Goal: Task Accomplishment & Management: Manage account settings

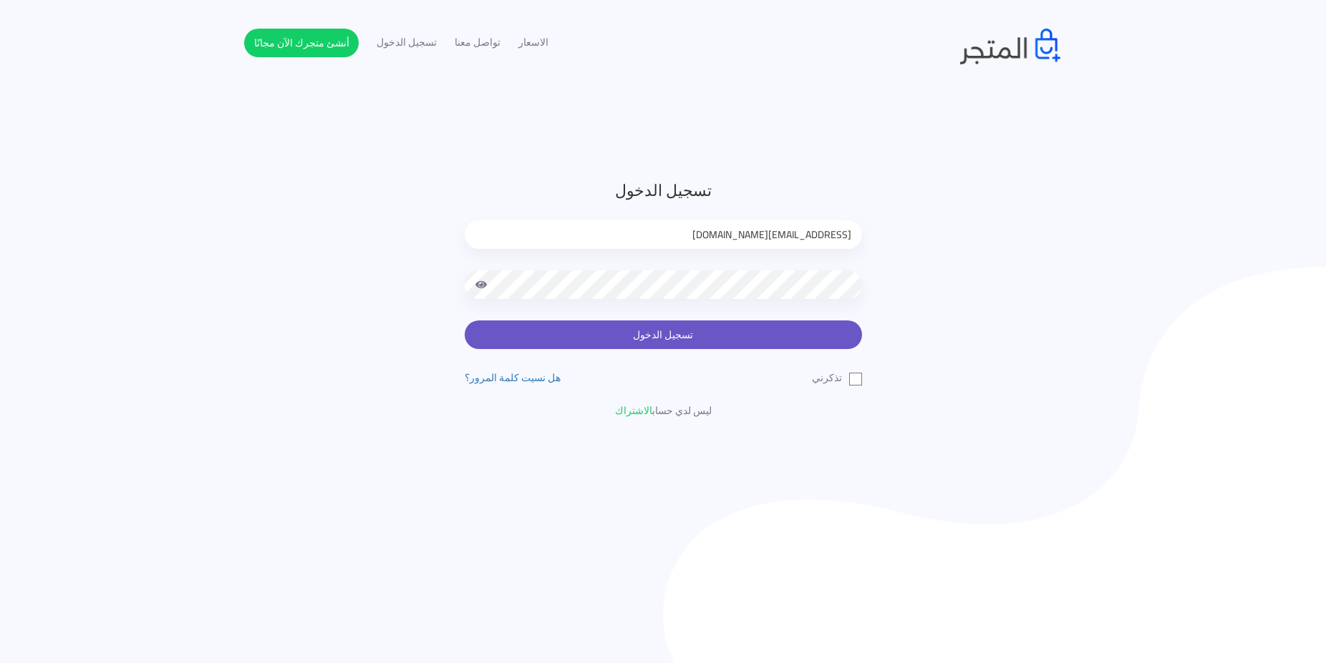
click at [597, 339] on button "تسجيل الدخول" at bounding box center [663, 335] width 397 height 29
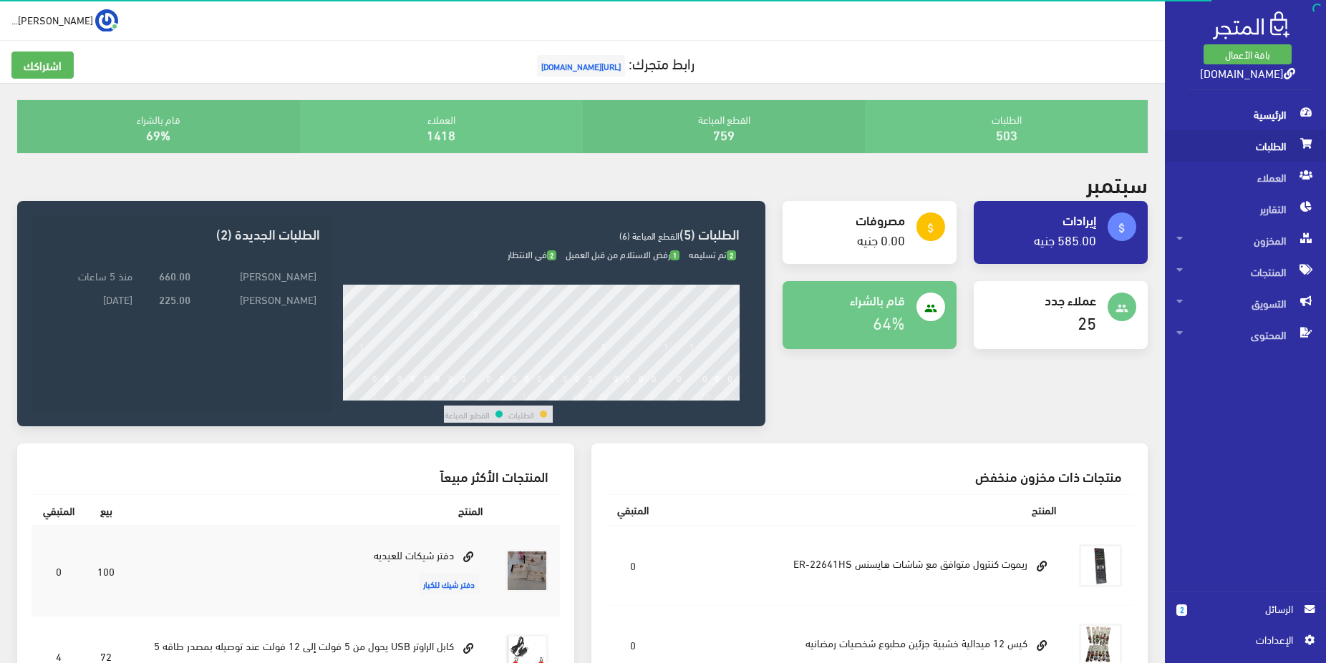
click at [1247, 139] on span "الطلبات" at bounding box center [1245, 145] width 138 height 31
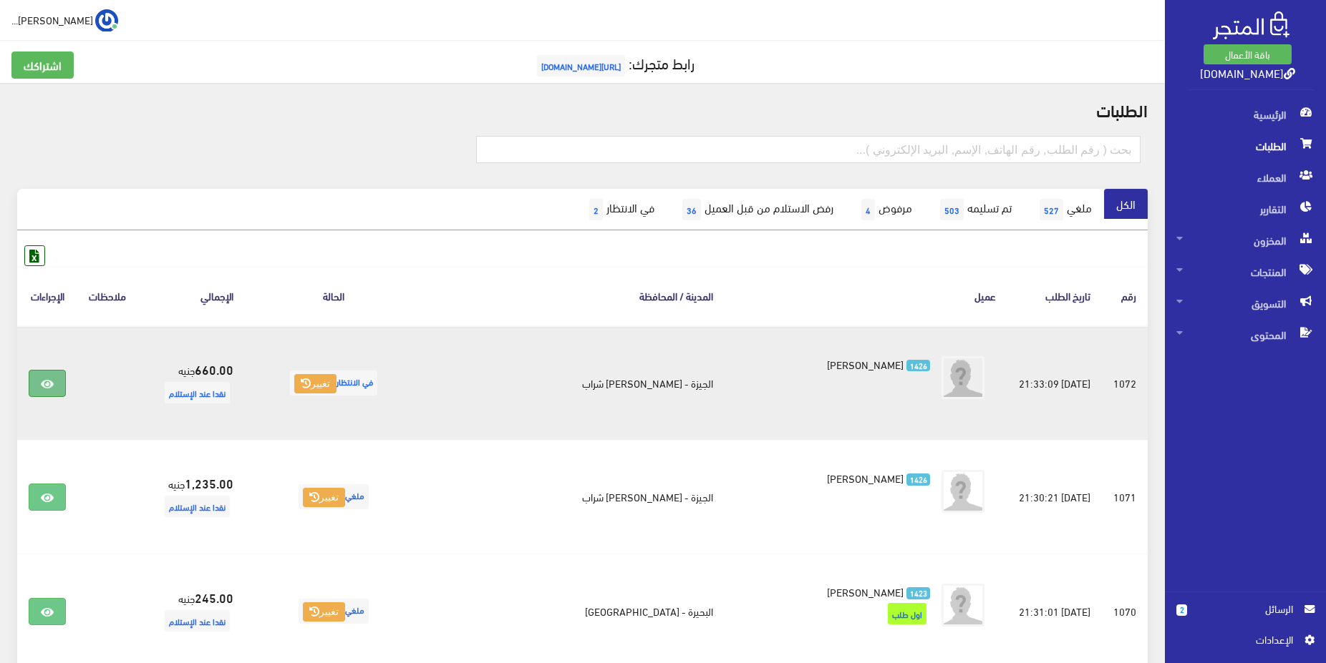
click at [49, 389] on icon at bounding box center [47, 384] width 13 height 11
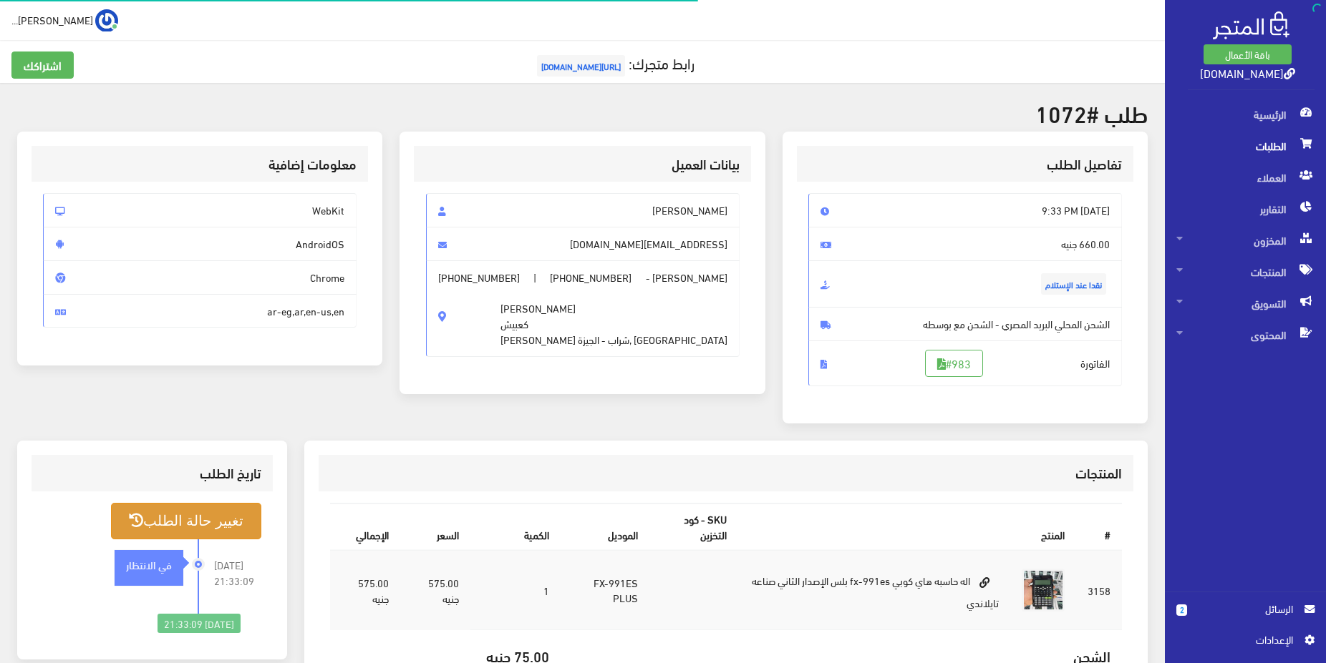
click at [219, 520] on button "تغيير حالة الطلب" at bounding box center [186, 521] width 150 height 37
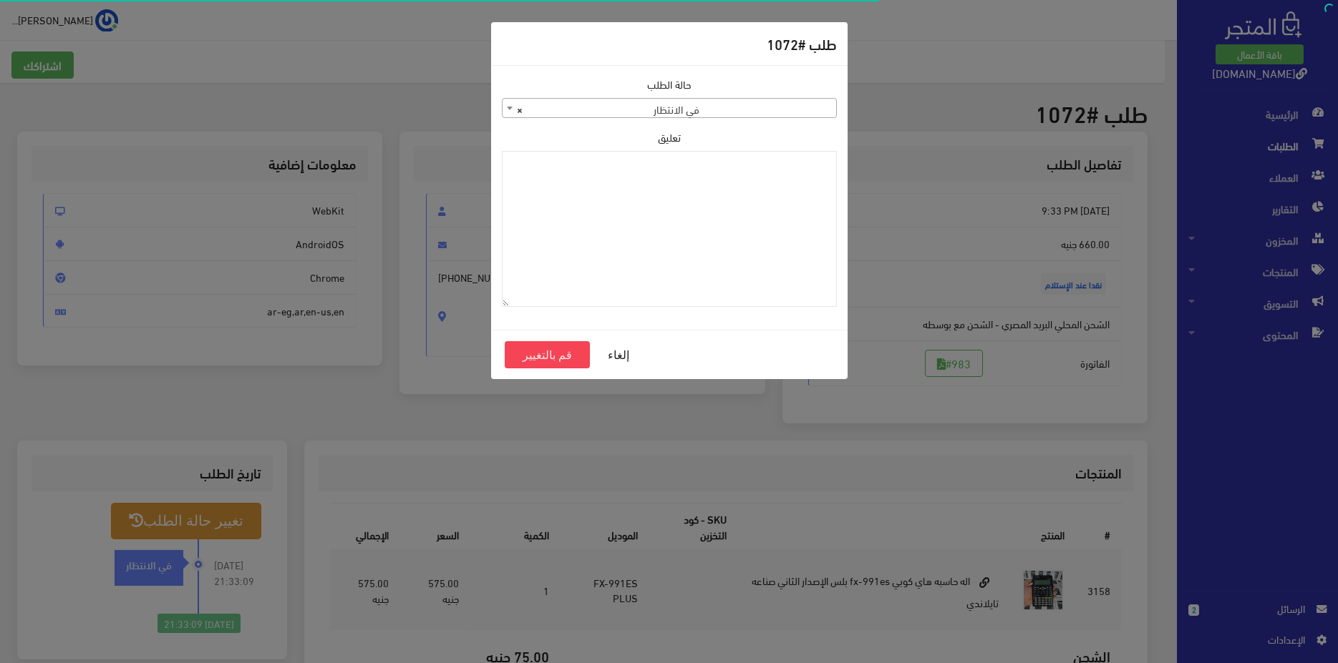
click at [715, 99] on span "× في الانتظار" at bounding box center [669, 109] width 334 height 20
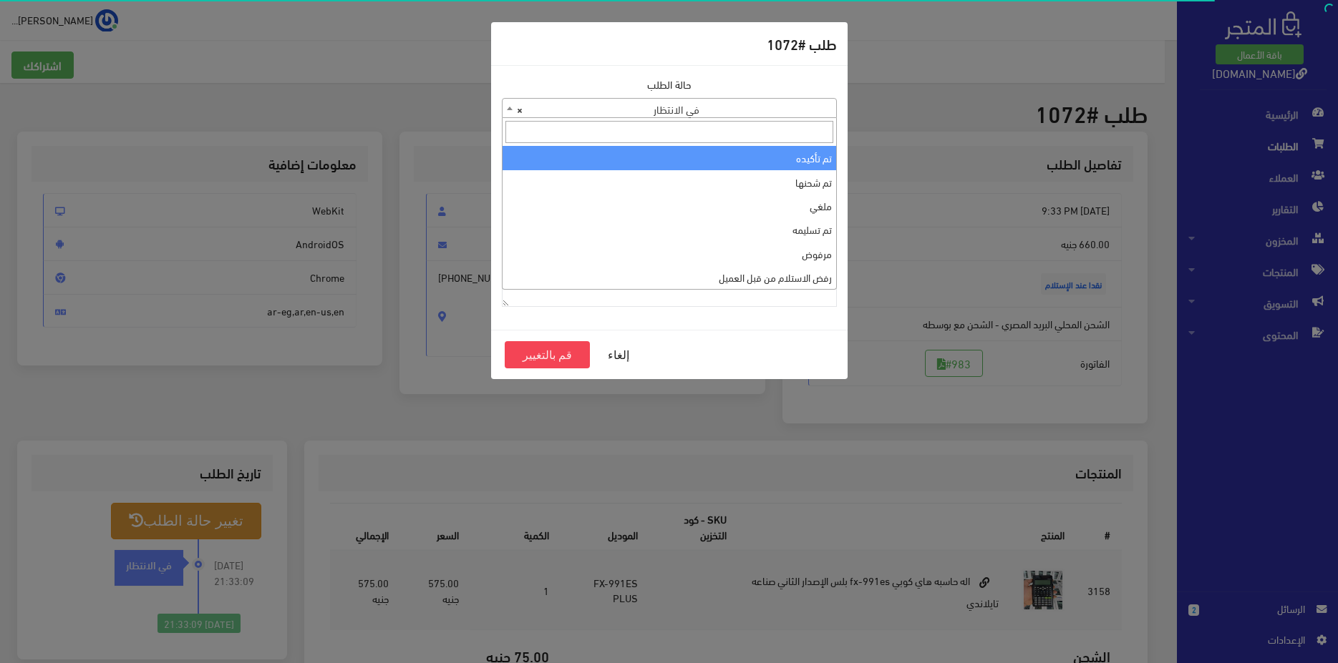
select select "1"
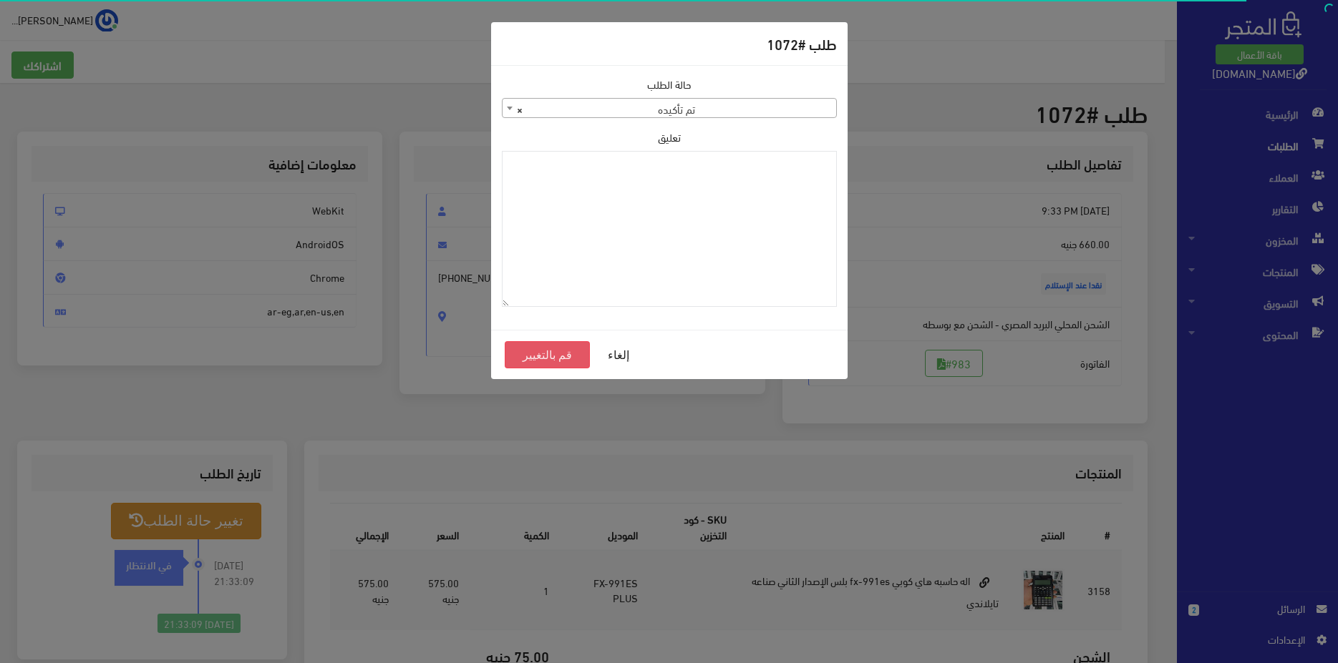
click at [562, 356] on button "قم بالتغيير" at bounding box center [548, 354] width 86 height 27
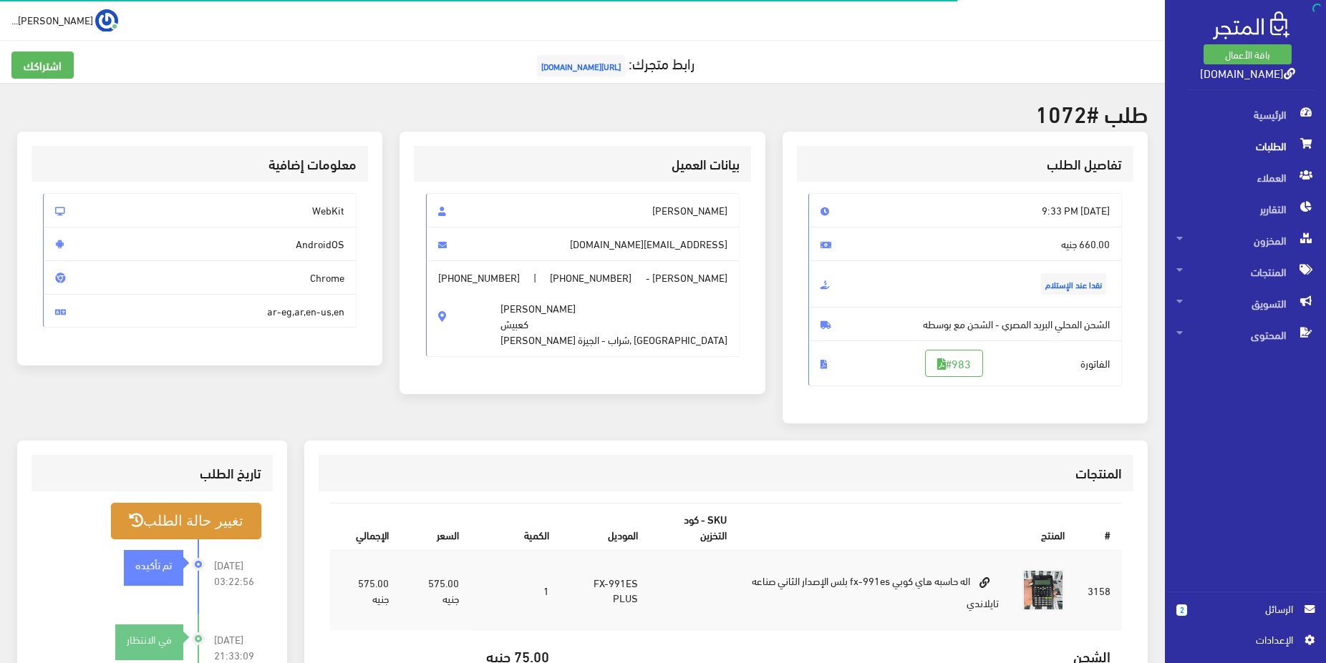
click at [210, 537] on button "تغيير حالة الطلب" at bounding box center [186, 521] width 150 height 37
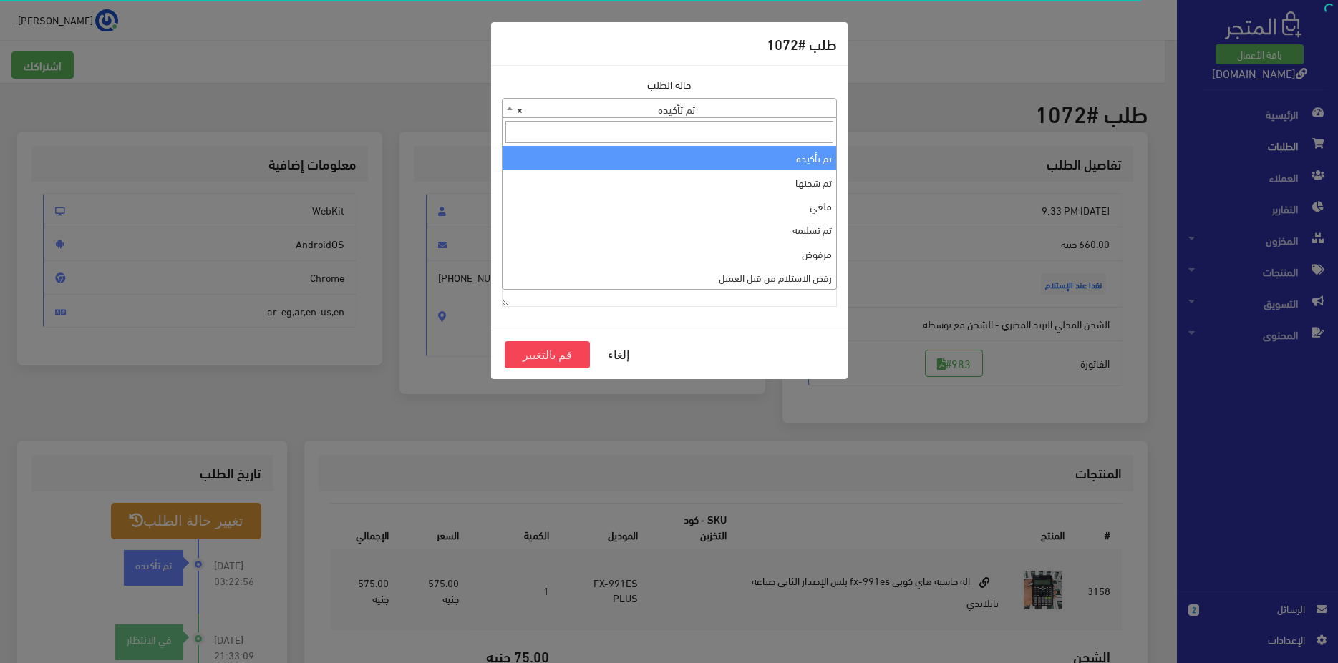
click at [769, 112] on span "× تم تأكيده" at bounding box center [669, 109] width 334 height 20
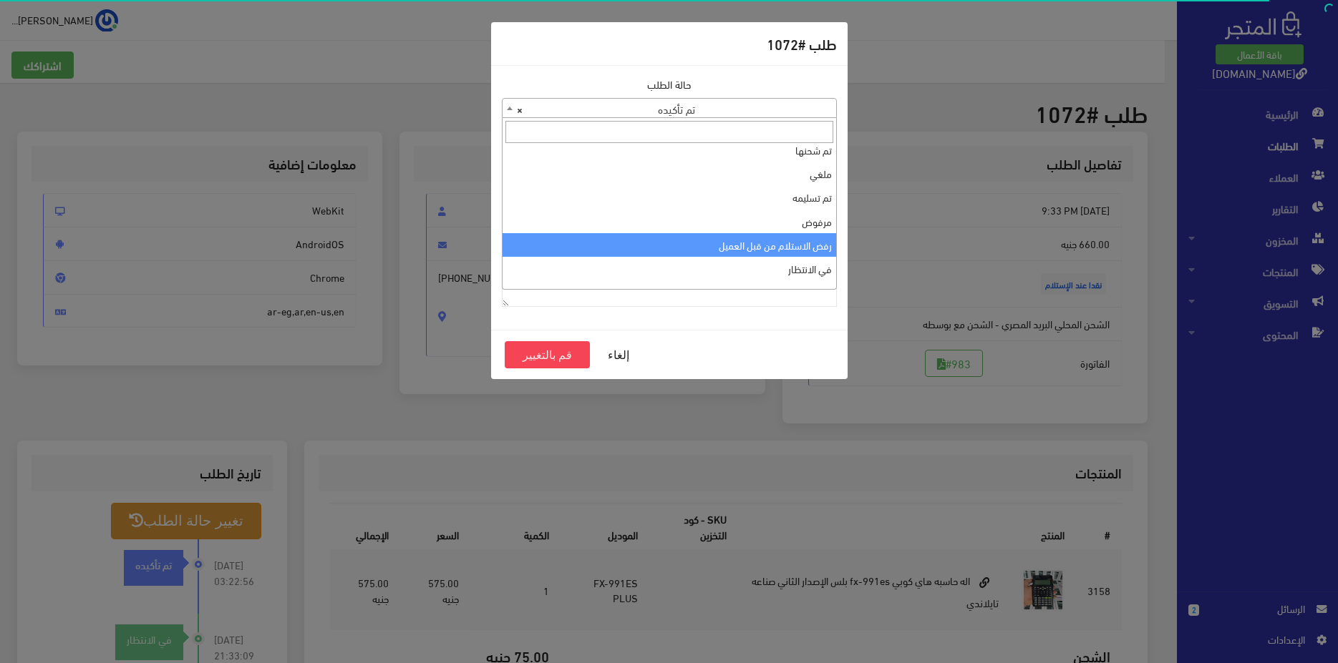
scroll to position [48, 0]
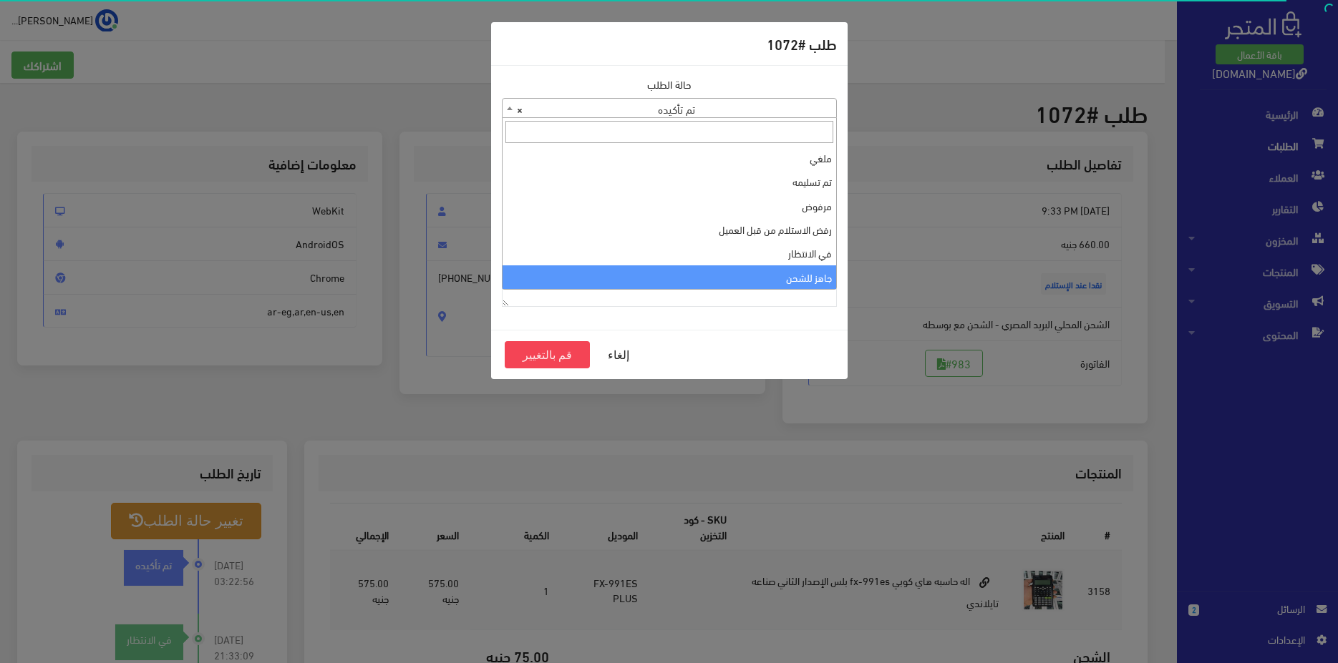
select select "13"
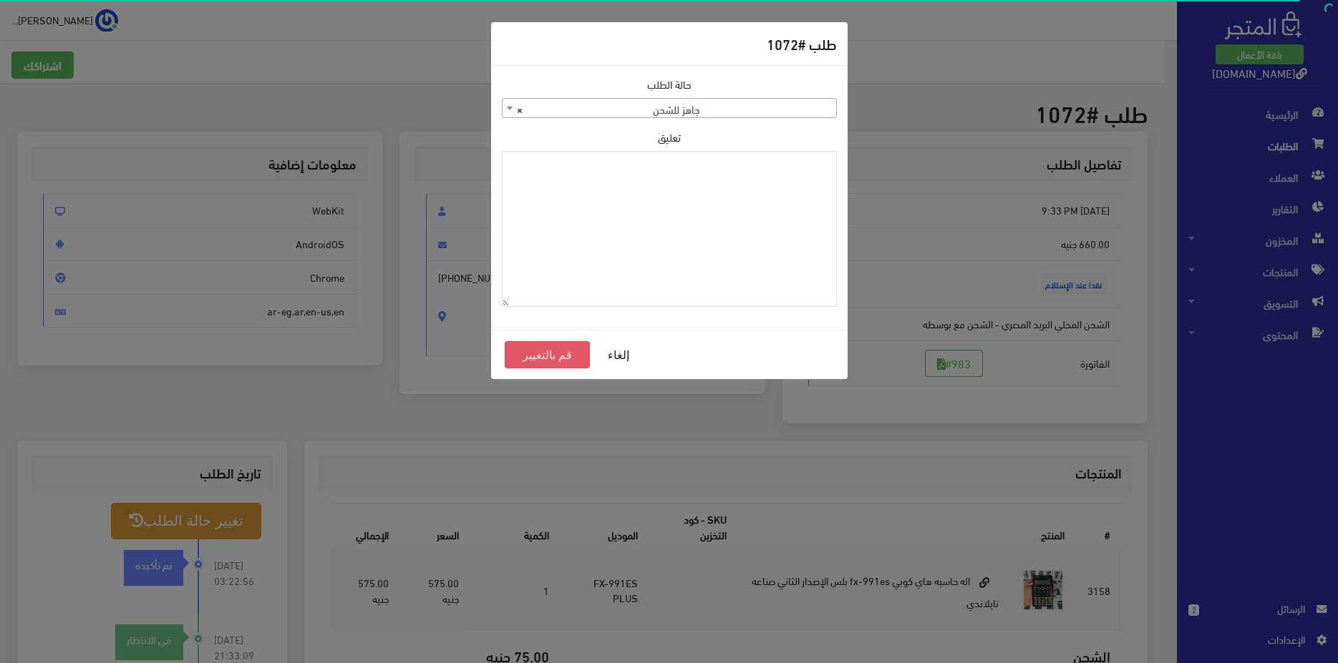
click at [580, 353] on button "قم بالتغيير" at bounding box center [548, 354] width 86 height 27
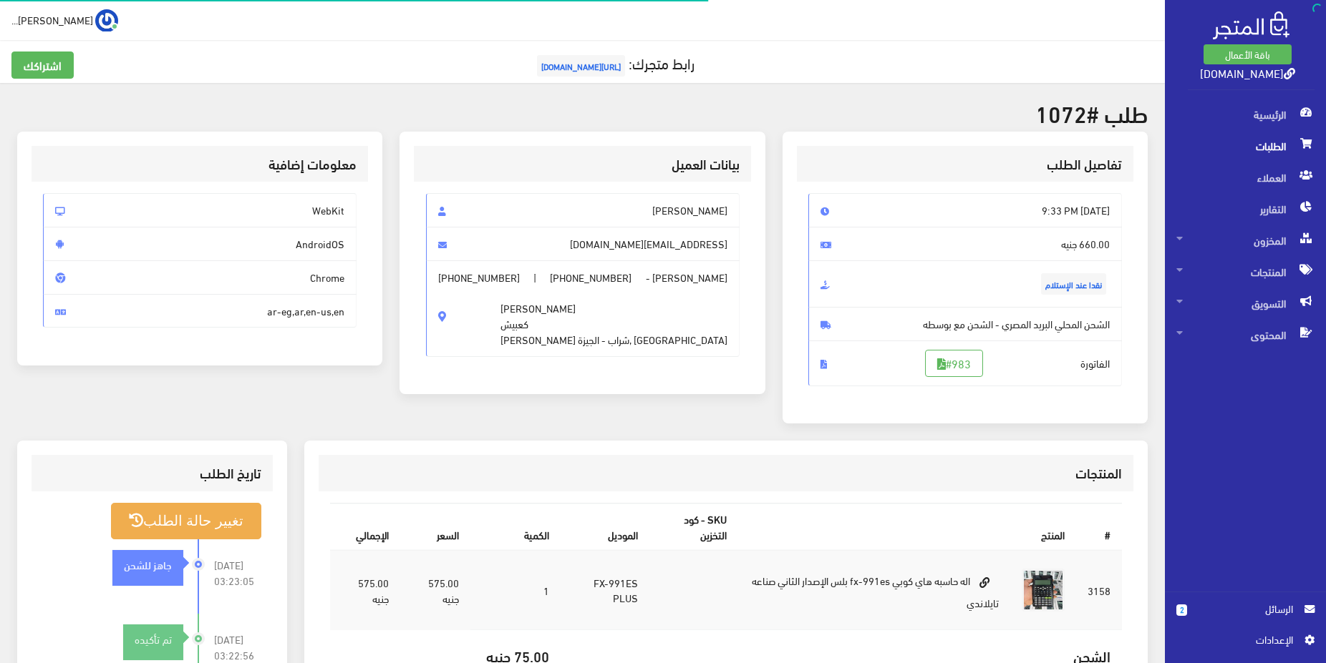
click at [1242, 141] on span "الطلبات" at bounding box center [1245, 145] width 138 height 31
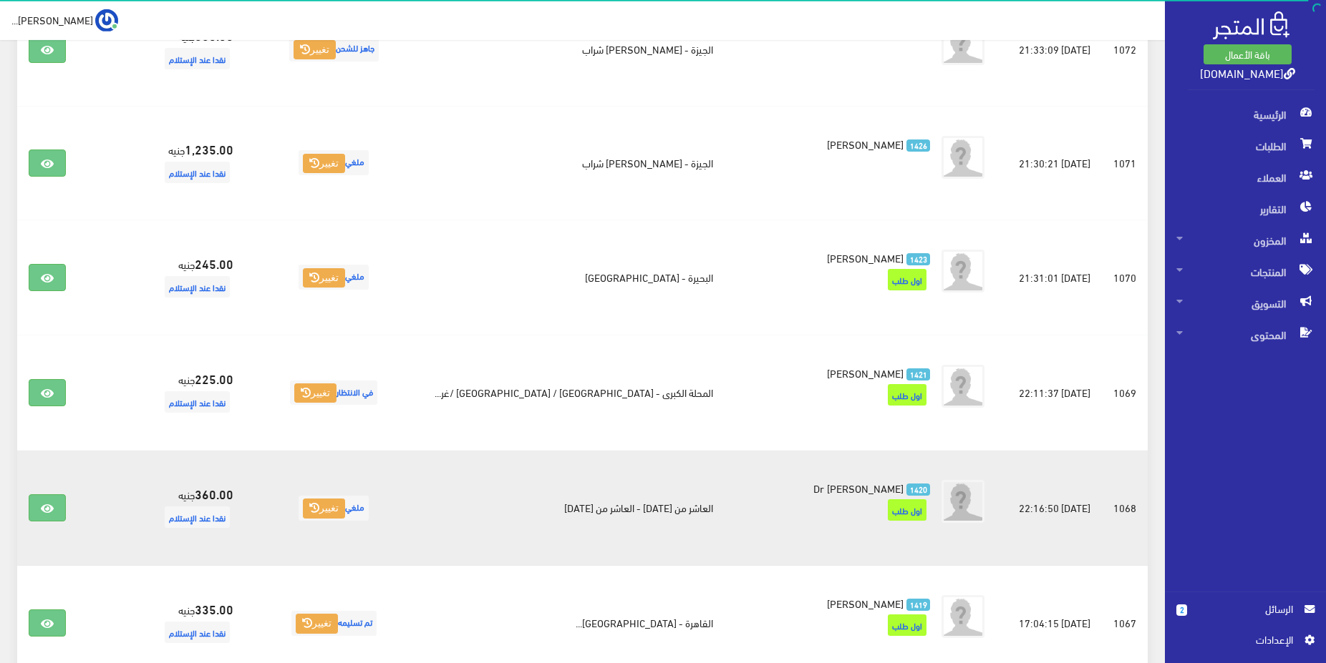
scroll to position [365, 0]
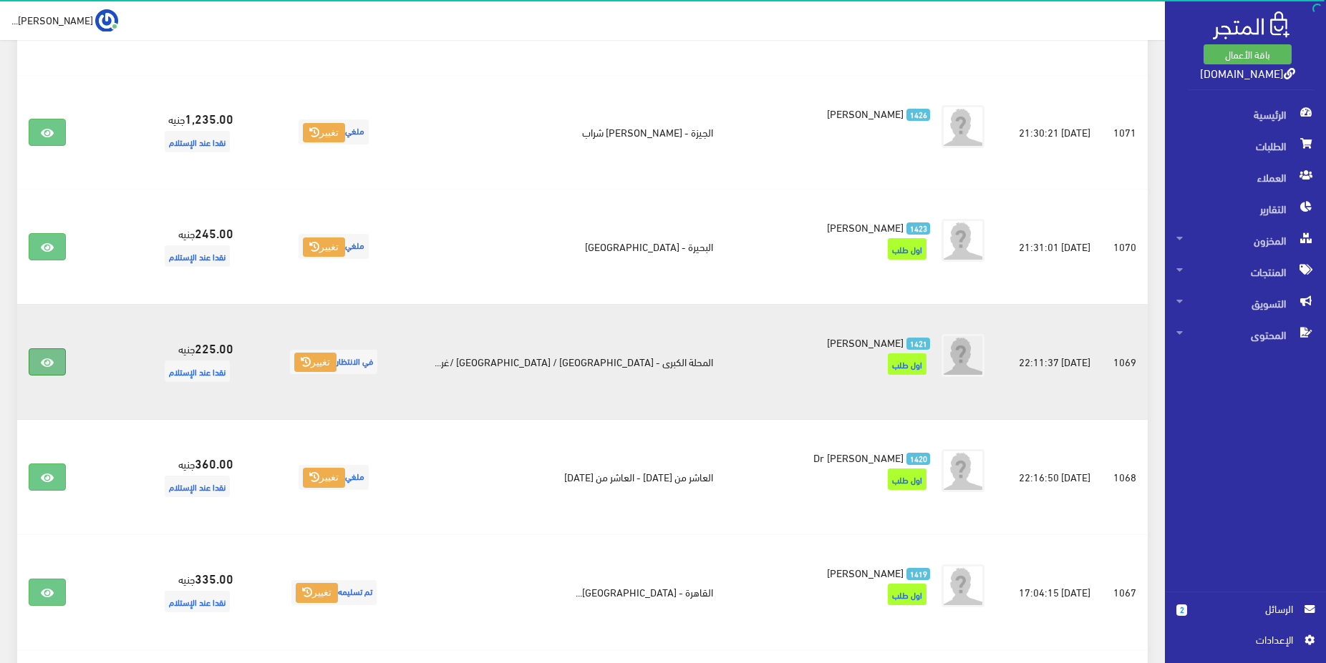
click at [37, 360] on link at bounding box center [47, 362] width 37 height 27
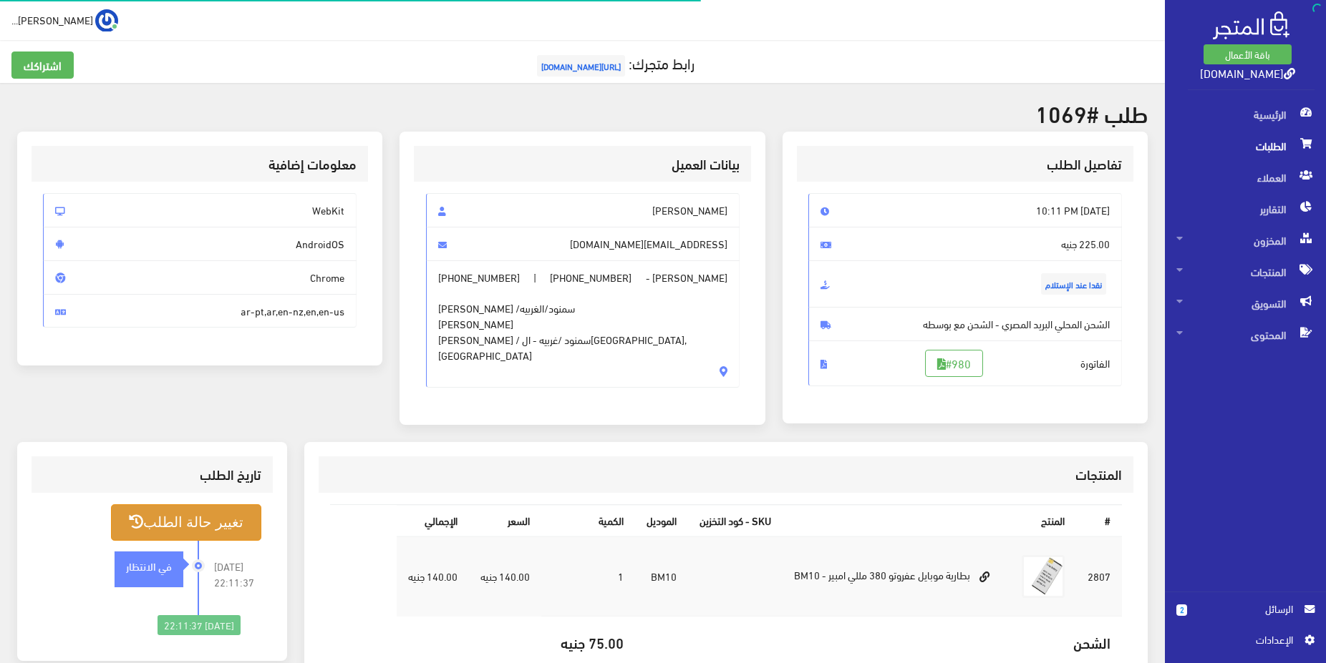
click at [222, 526] on button "تغيير حالة الطلب" at bounding box center [186, 523] width 150 height 37
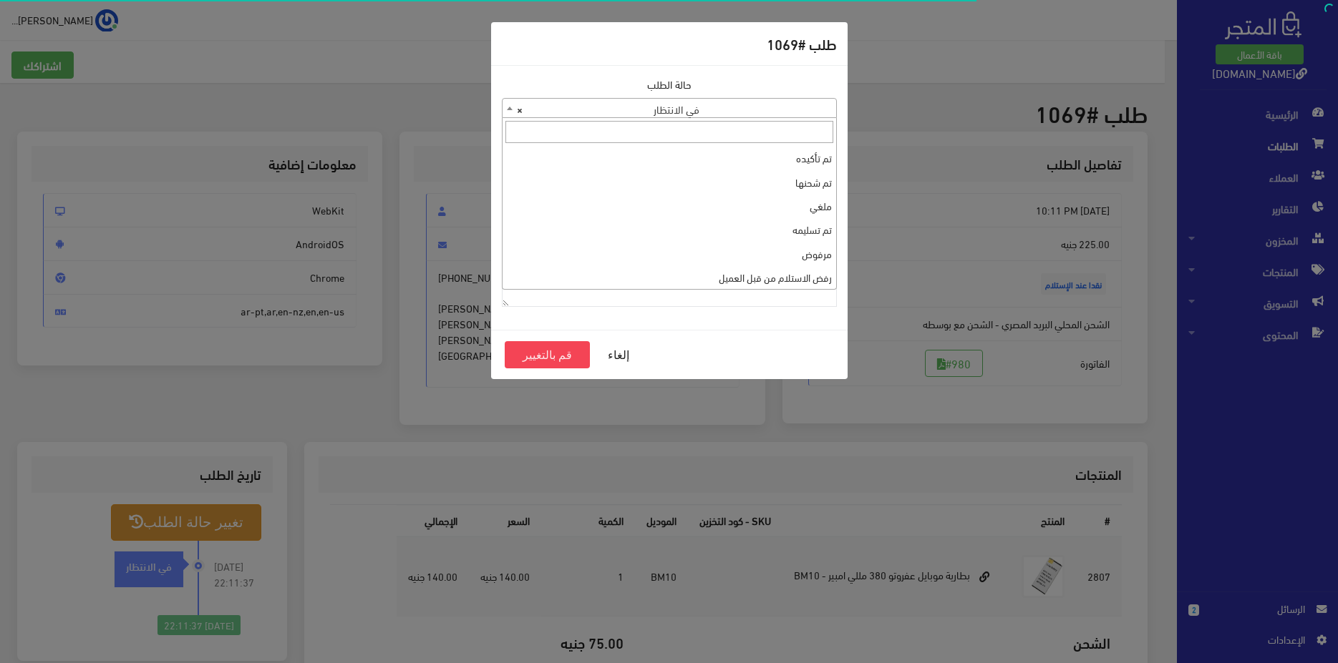
click at [725, 106] on span "× في الانتظار" at bounding box center [669, 109] width 334 height 20
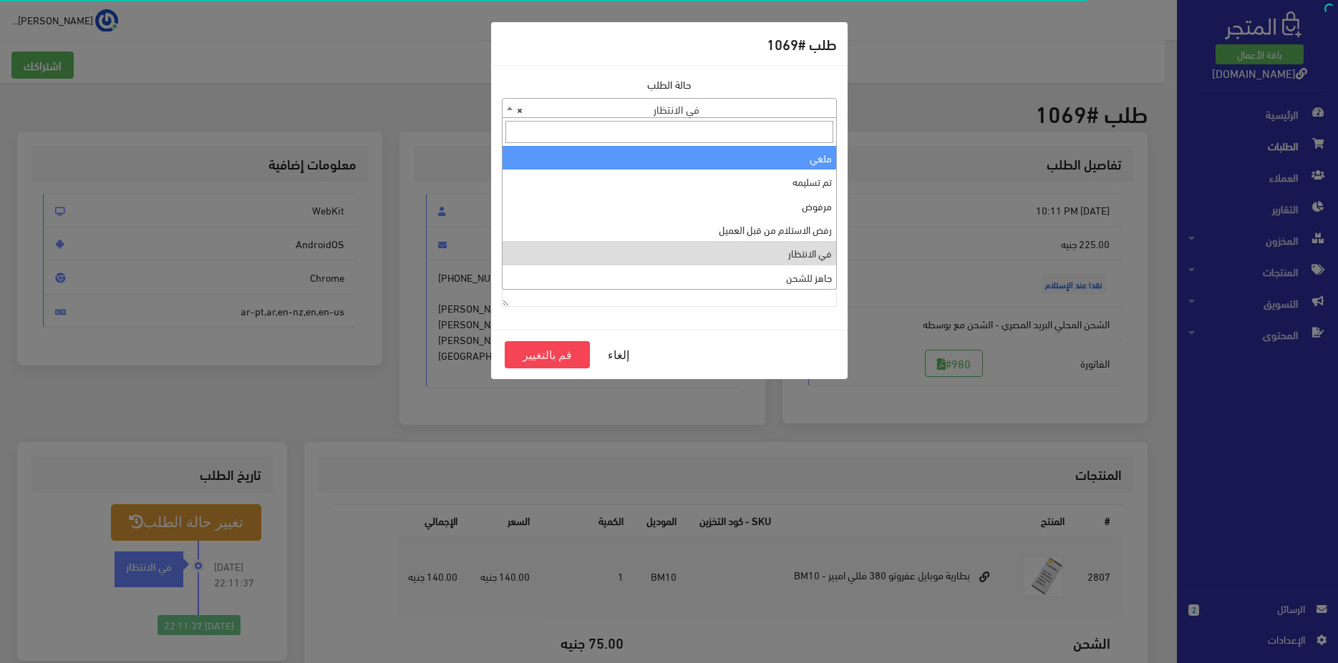
select select "3"
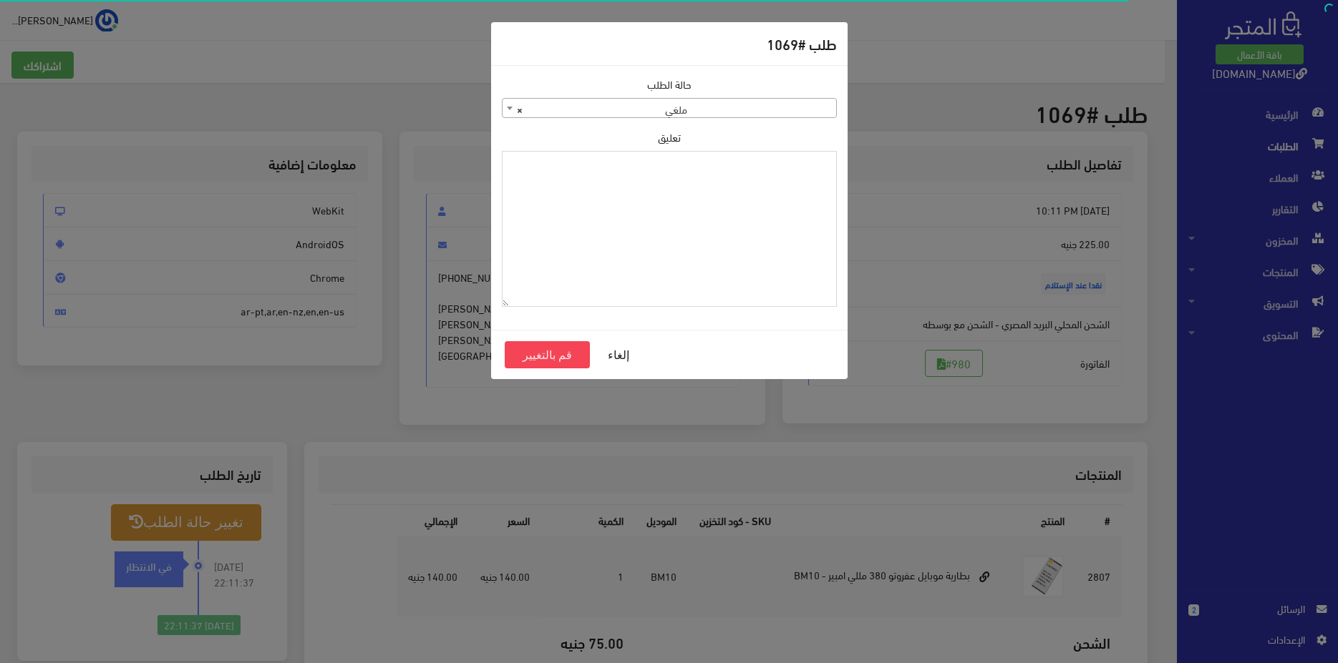
click at [785, 180] on textarea "تعليق" at bounding box center [669, 229] width 335 height 157
type textarea "J"
type textarea "تم تأجيل الطلب لحين الرجوع من السفر"
click at [538, 364] on button "قم بالتغيير" at bounding box center [548, 354] width 86 height 27
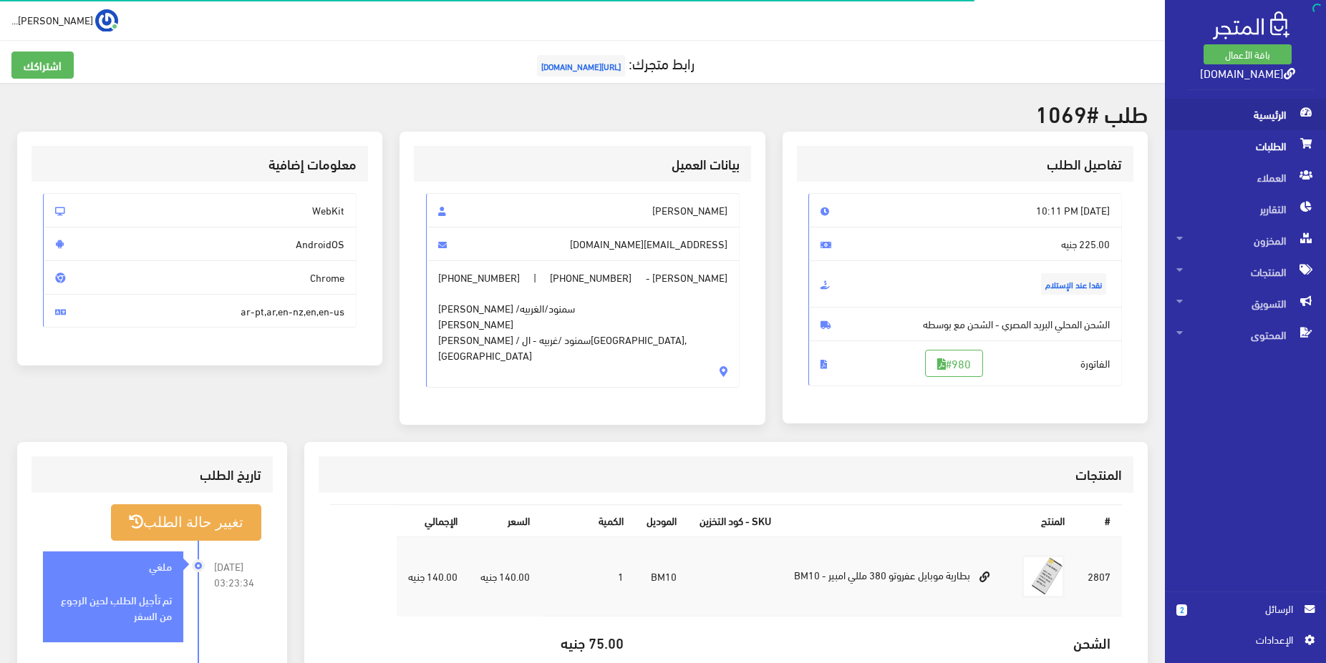
click at [1241, 118] on span "الرئيسية" at bounding box center [1245, 114] width 138 height 31
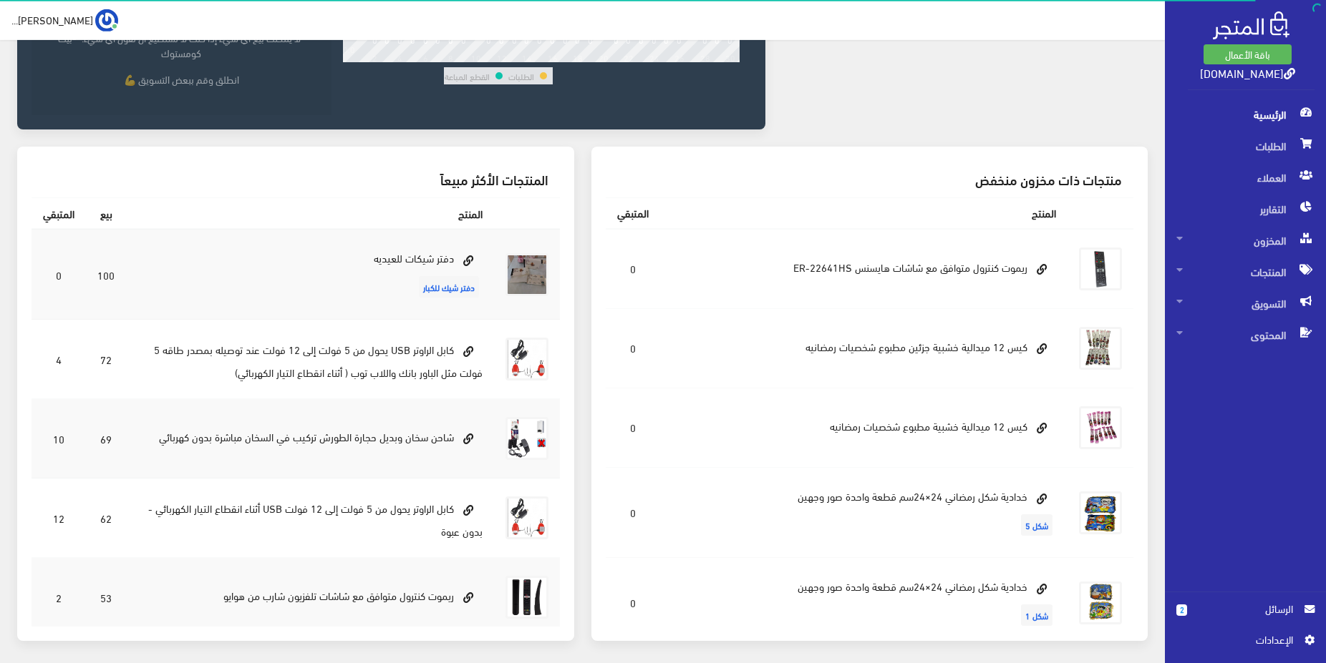
scroll to position [365, 0]
